Goal: Find contact information: Find contact information

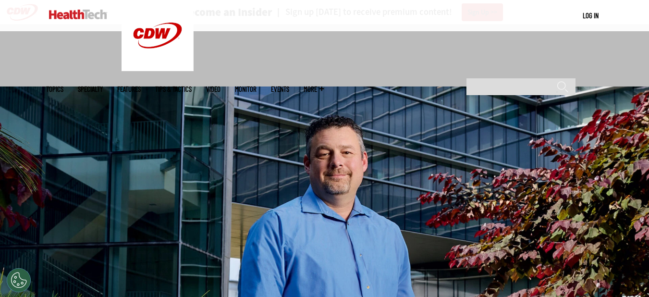
scroll to position [2482, 0]
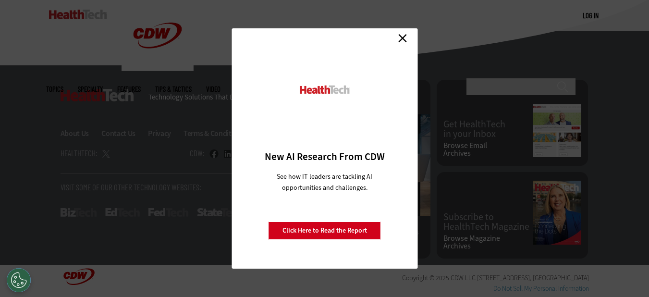
click at [407, 36] on link "Close" at bounding box center [403, 38] width 14 height 14
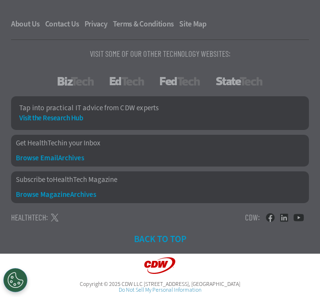
scroll to position [0, 0]
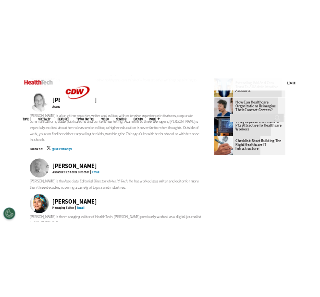
scroll to position [530, 0]
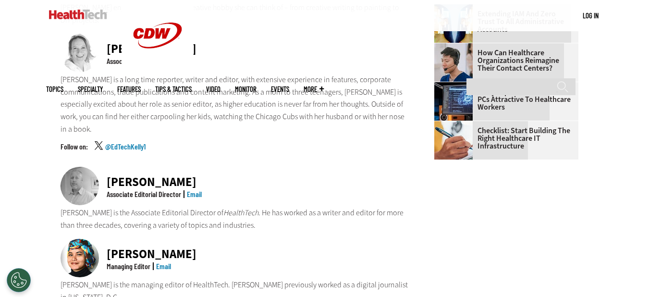
click at [212, 207] on p "[PERSON_NAME] is the Associate Editorial Director of HealthTech . He has worked…" at bounding box center [235, 219] width 349 height 25
drag, startPoint x: 212, startPoint y: 180, endPoint x: 272, endPoint y: 131, distance: 76.5
click at [272, 167] on div "[PERSON_NAME] Associate Editorial Director Email [PERSON_NAME] is the Associate…" at bounding box center [235, 199] width 349 height 64
click at [272, 167] on div "[PERSON_NAME] Associate Editorial Director Email" at bounding box center [235, 187] width 349 height 40
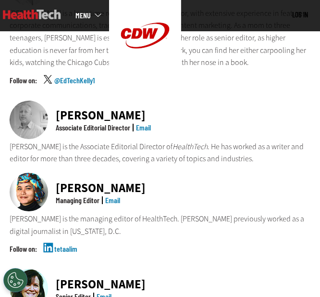
scroll to position [0, 0]
click at [211, 86] on div "@EdTechKelly1" at bounding box center [160, 88] width 301 height 24
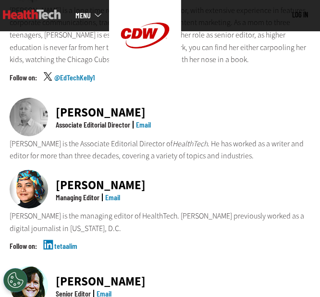
scroll to position [626, 0]
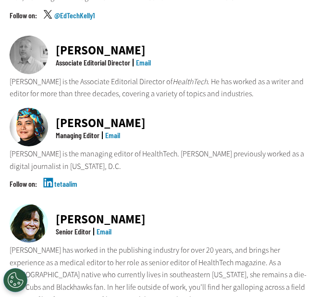
click at [97, 117] on div "[PERSON_NAME]" at bounding box center [101, 123] width 90 height 12
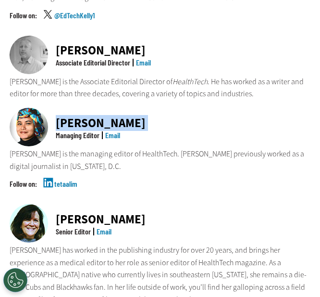
click at [97, 117] on div "[PERSON_NAME]" at bounding box center [101, 123] width 90 height 12
copy div "[PERSON_NAME]"
drag, startPoint x: 60, startPoint y: 171, endPoint x: 63, endPoint y: 159, distance: 13.1
